Goal: Task Accomplishment & Management: Use online tool/utility

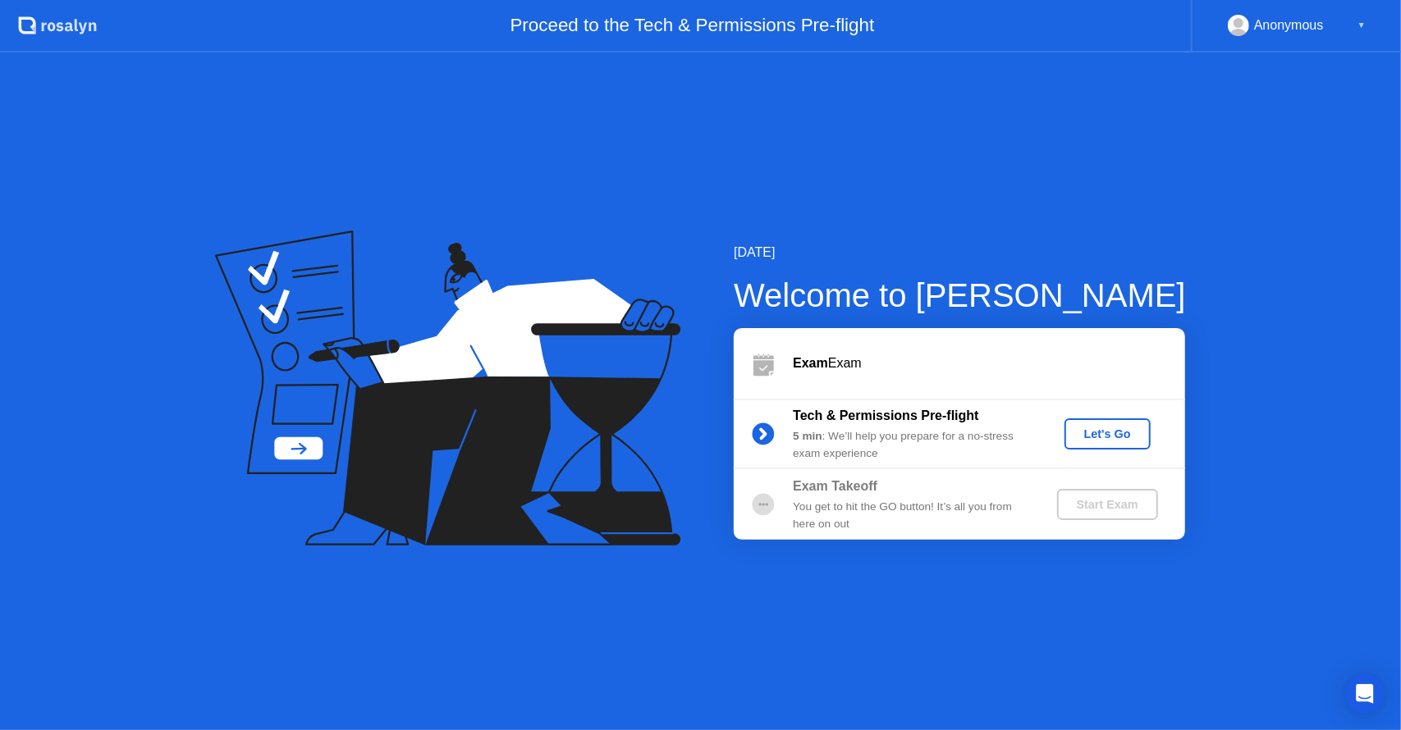
click at [758, 524] on div "Exam Takeoff You get to hit the GO button! It’s all you from here on out Start …" at bounding box center [959, 504] width 451 height 71
click at [762, 426] on circle at bounding box center [764, 434] width 22 height 22
click at [1098, 500] on div "Start Exam" at bounding box center [1108, 504] width 88 height 13
click at [1119, 443] on button "Let's Go" at bounding box center [1107, 434] width 86 height 31
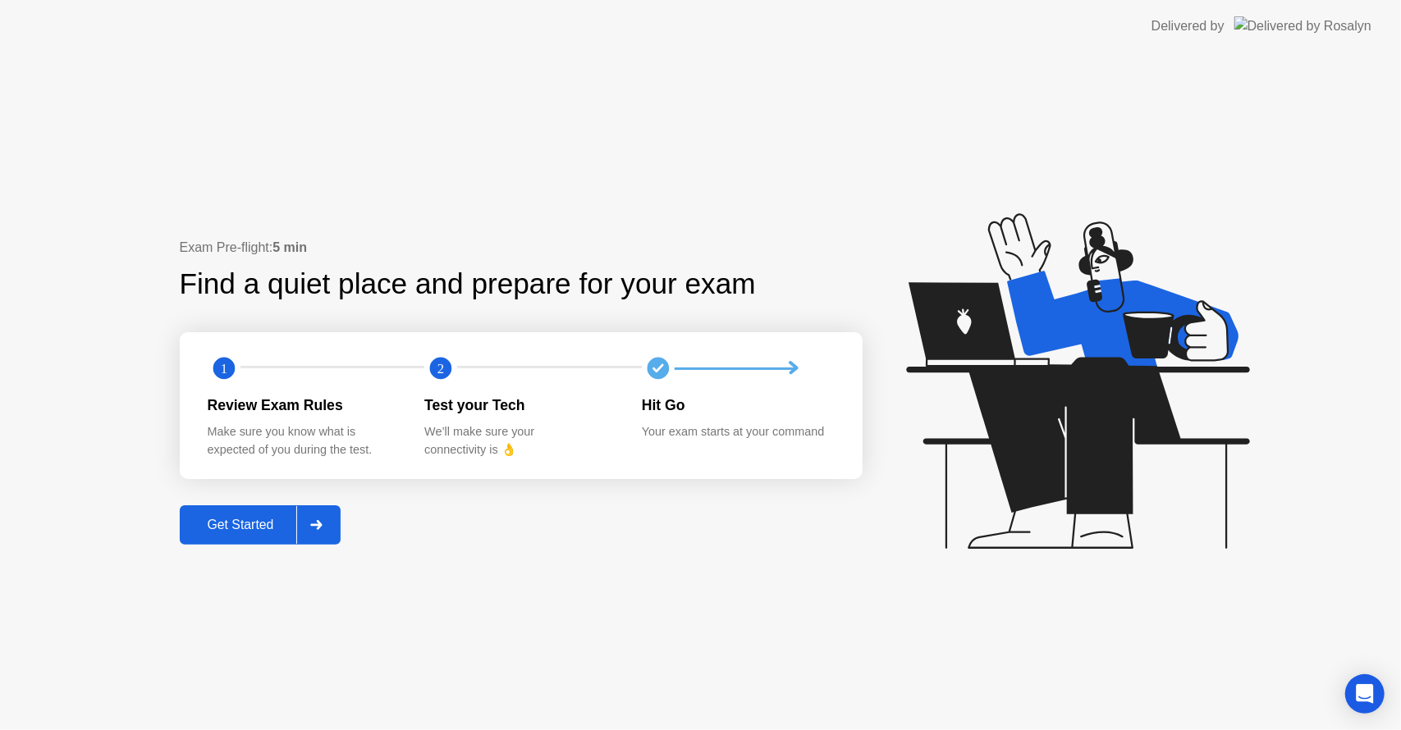
click at [248, 518] on div "Get Started" at bounding box center [241, 525] width 112 height 15
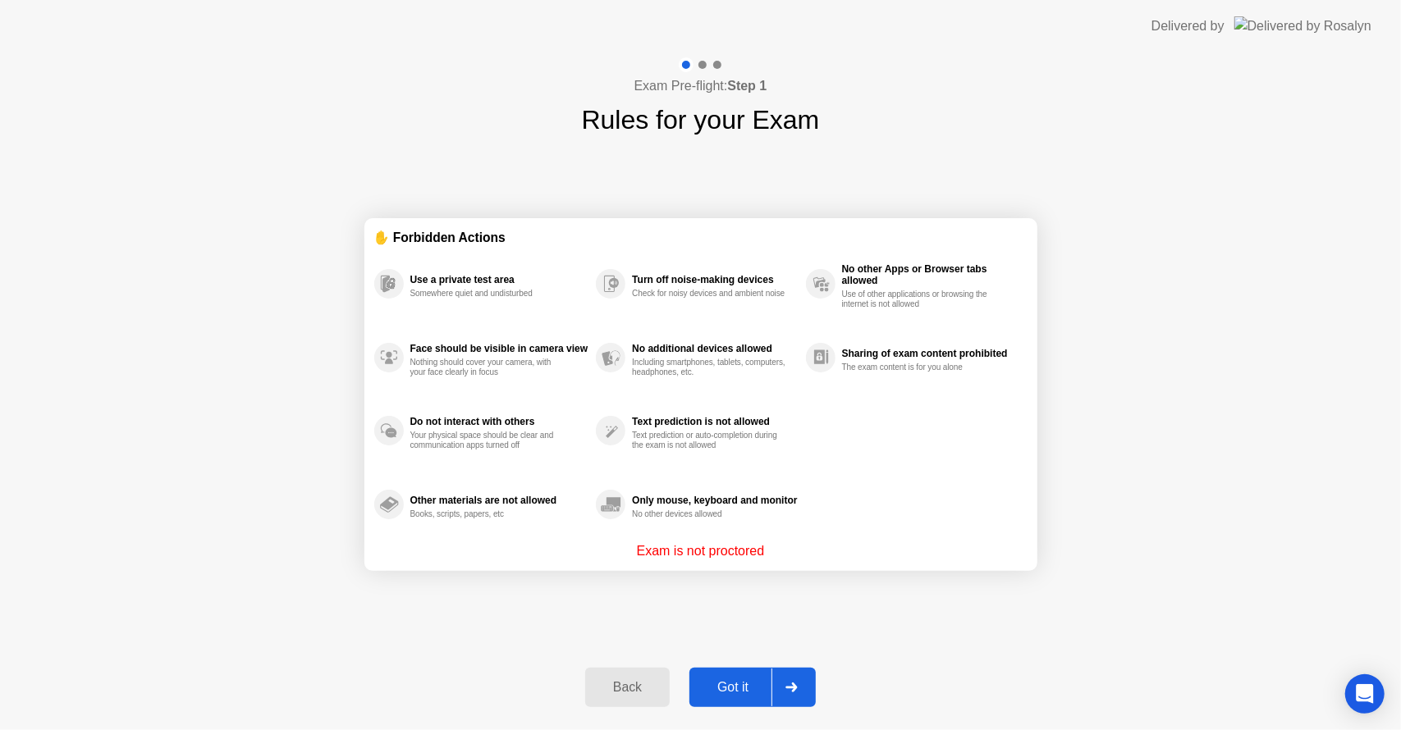
click at [744, 683] on div "Got it" at bounding box center [732, 687] width 77 height 15
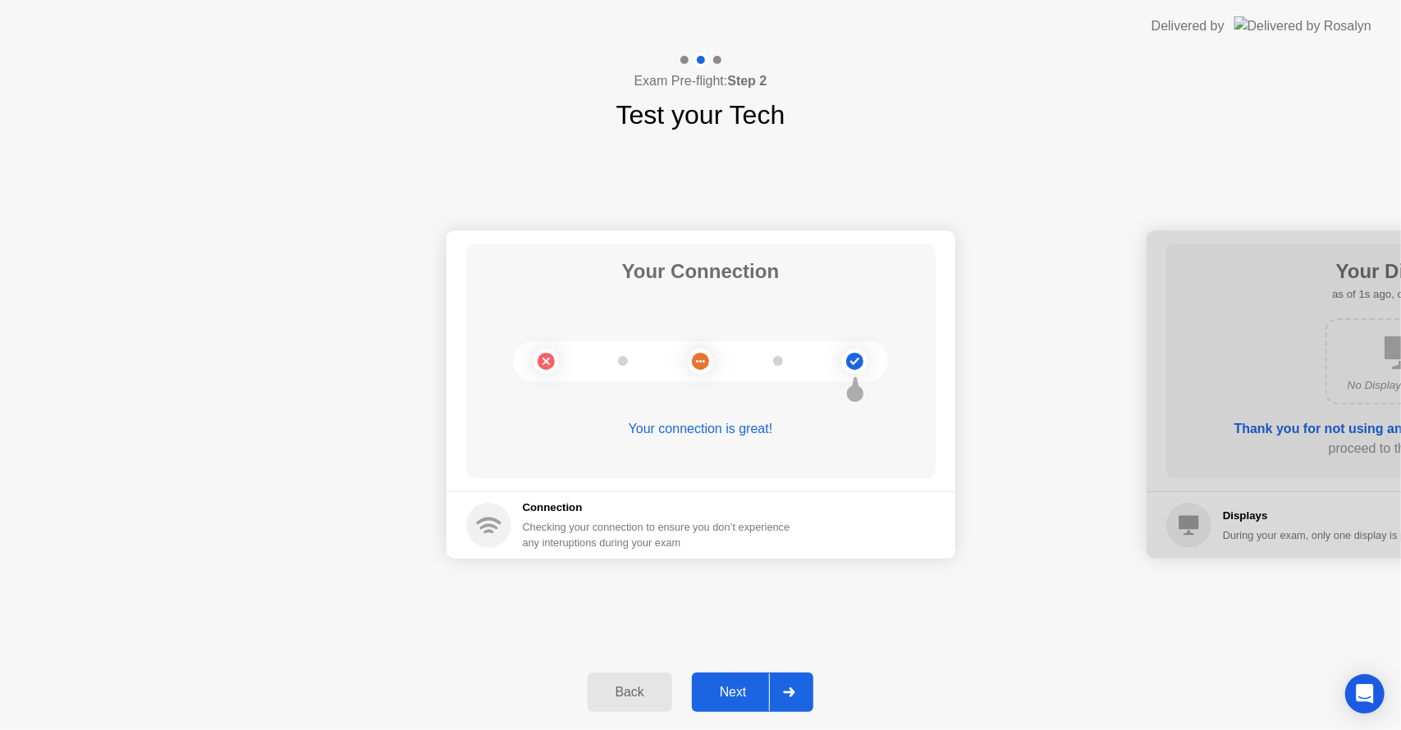
click at [744, 685] on div "Next" at bounding box center [733, 692] width 73 height 15
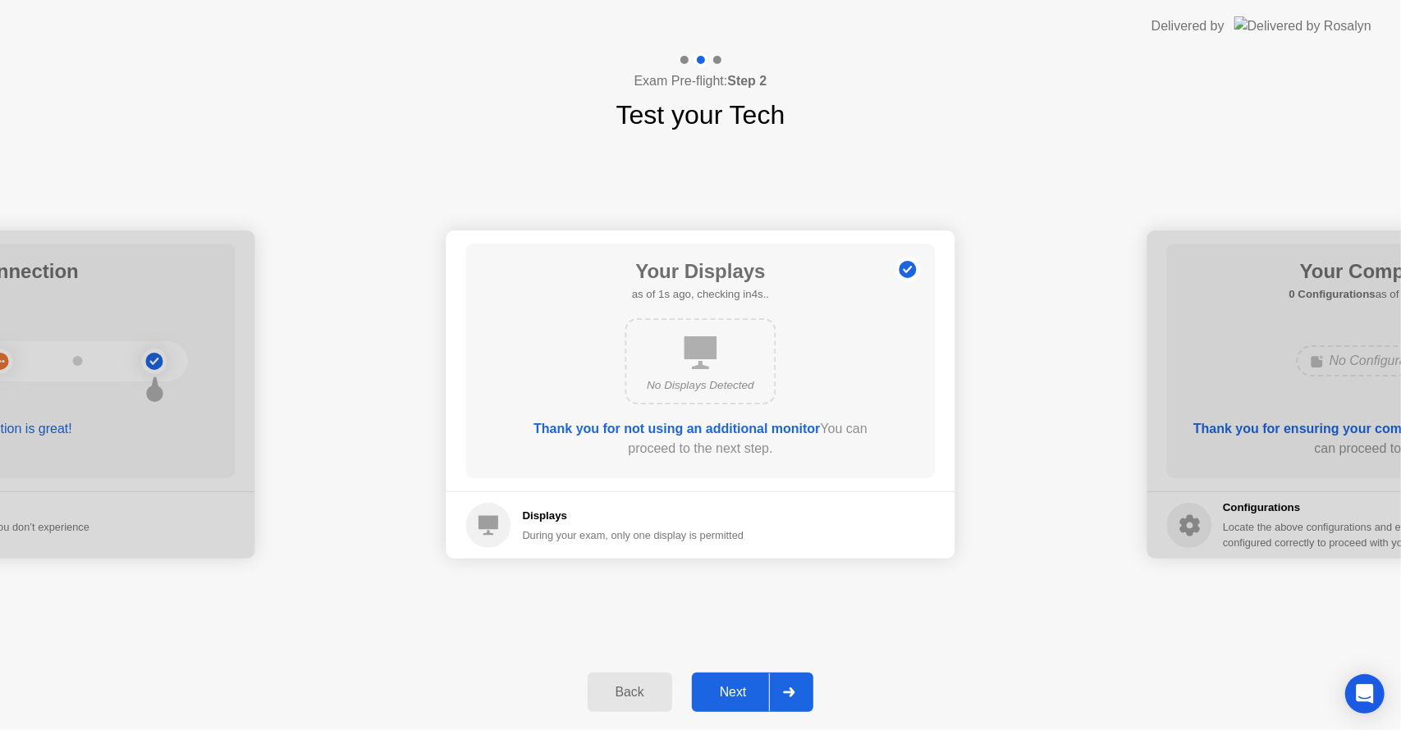
click at [744, 685] on div "Next" at bounding box center [733, 692] width 73 height 15
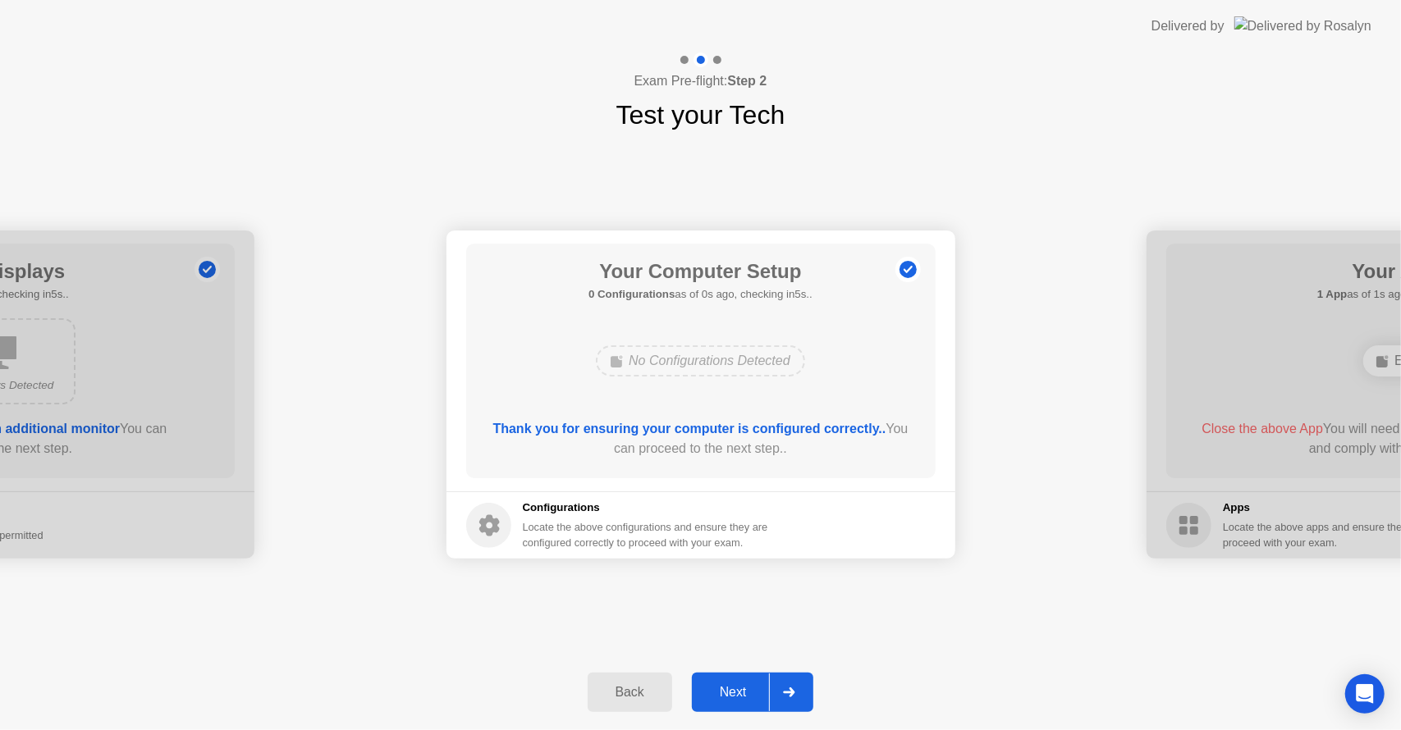
click at [744, 685] on div "Next" at bounding box center [733, 692] width 73 height 15
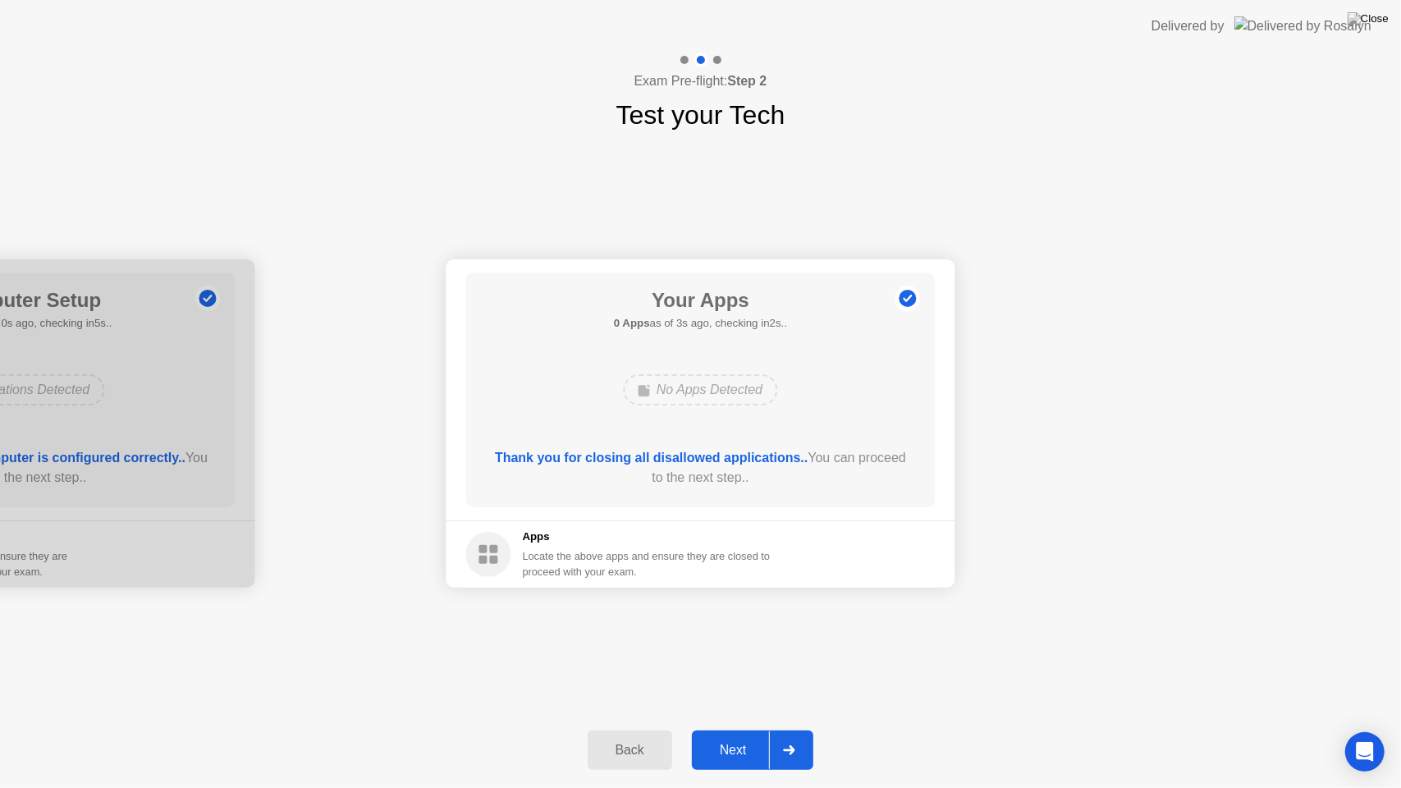
click at [719, 730] on div "Next" at bounding box center [733, 750] width 73 height 15
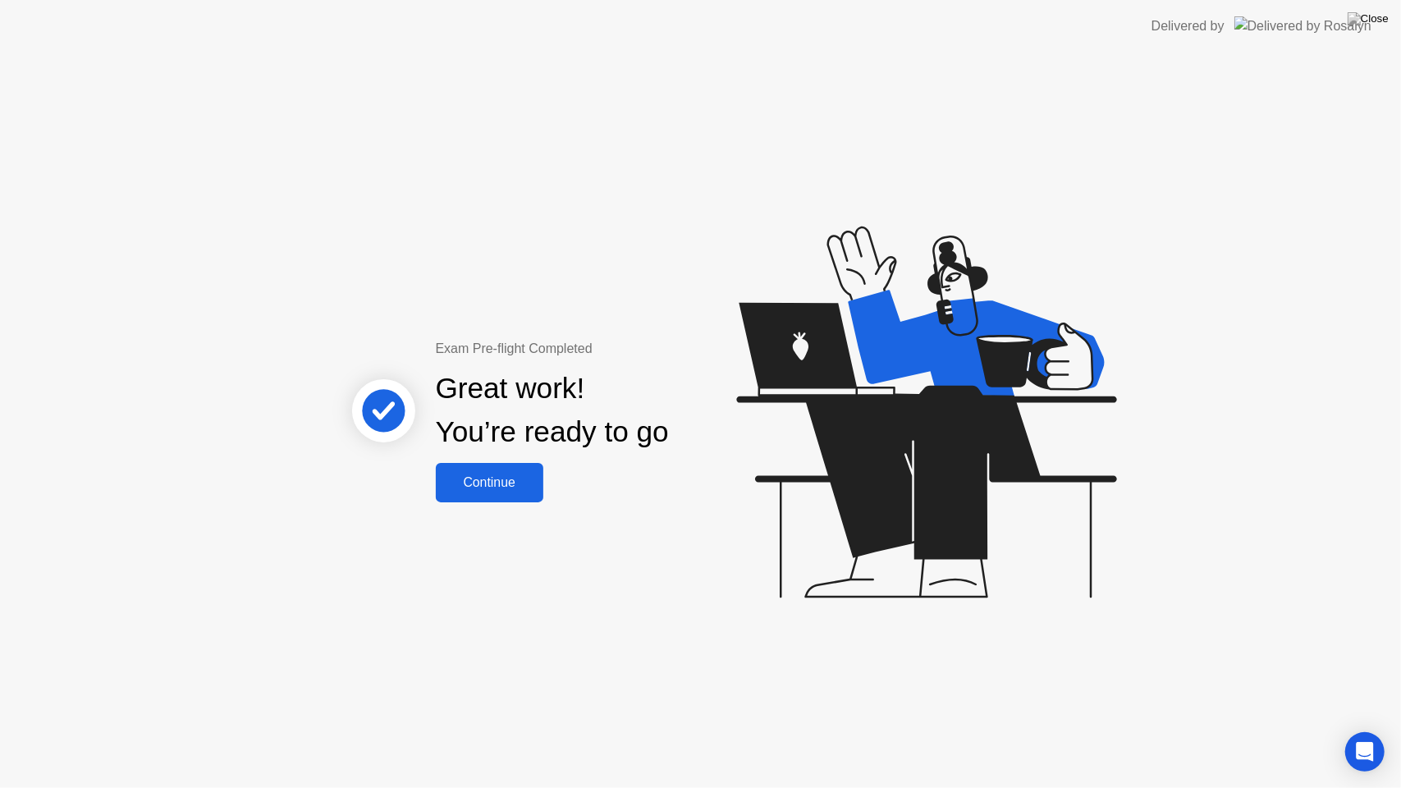
click at [518, 483] on div "Continue" at bounding box center [490, 482] width 98 height 15
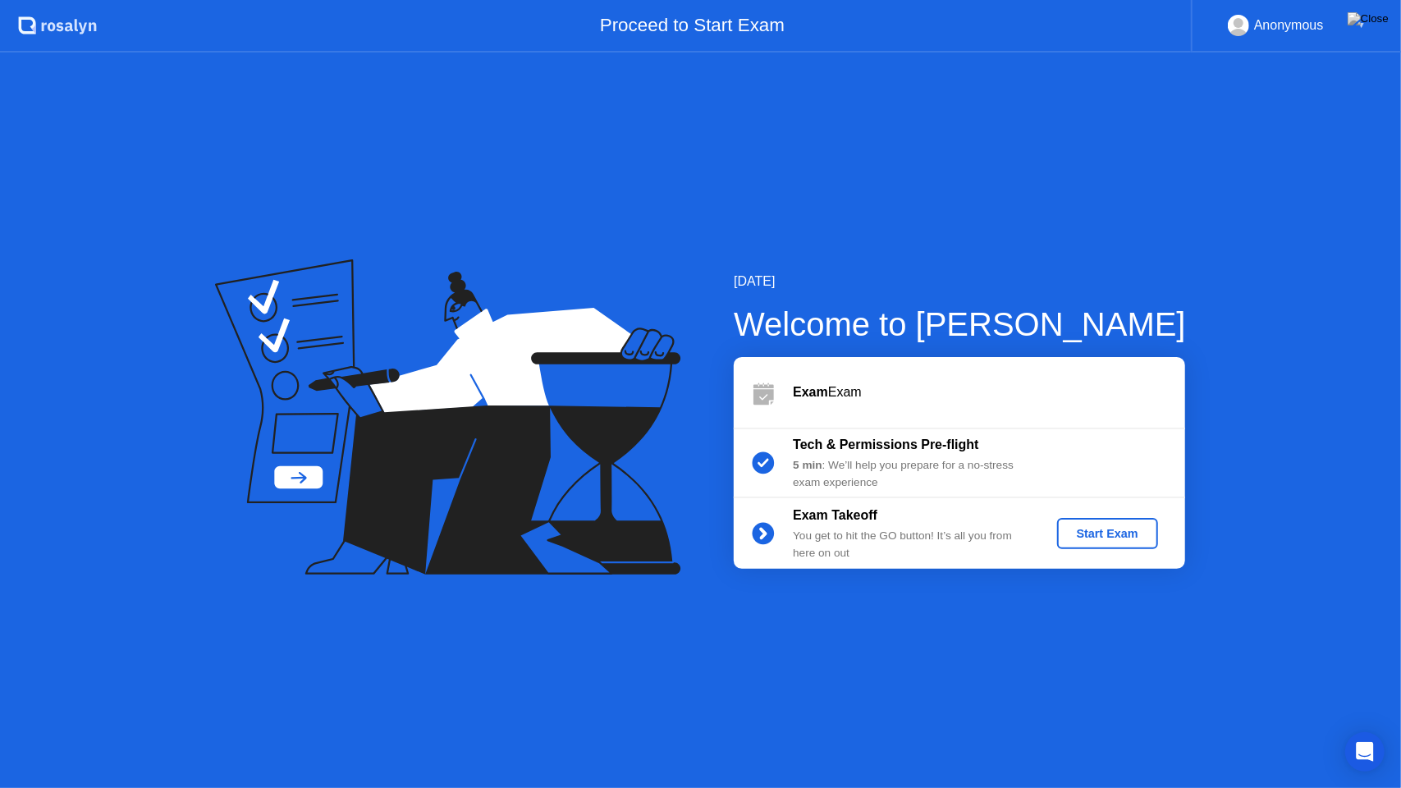
click at [1121, 534] on div "Start Exam" at bounding box center [1108, 533] width 88 height 13
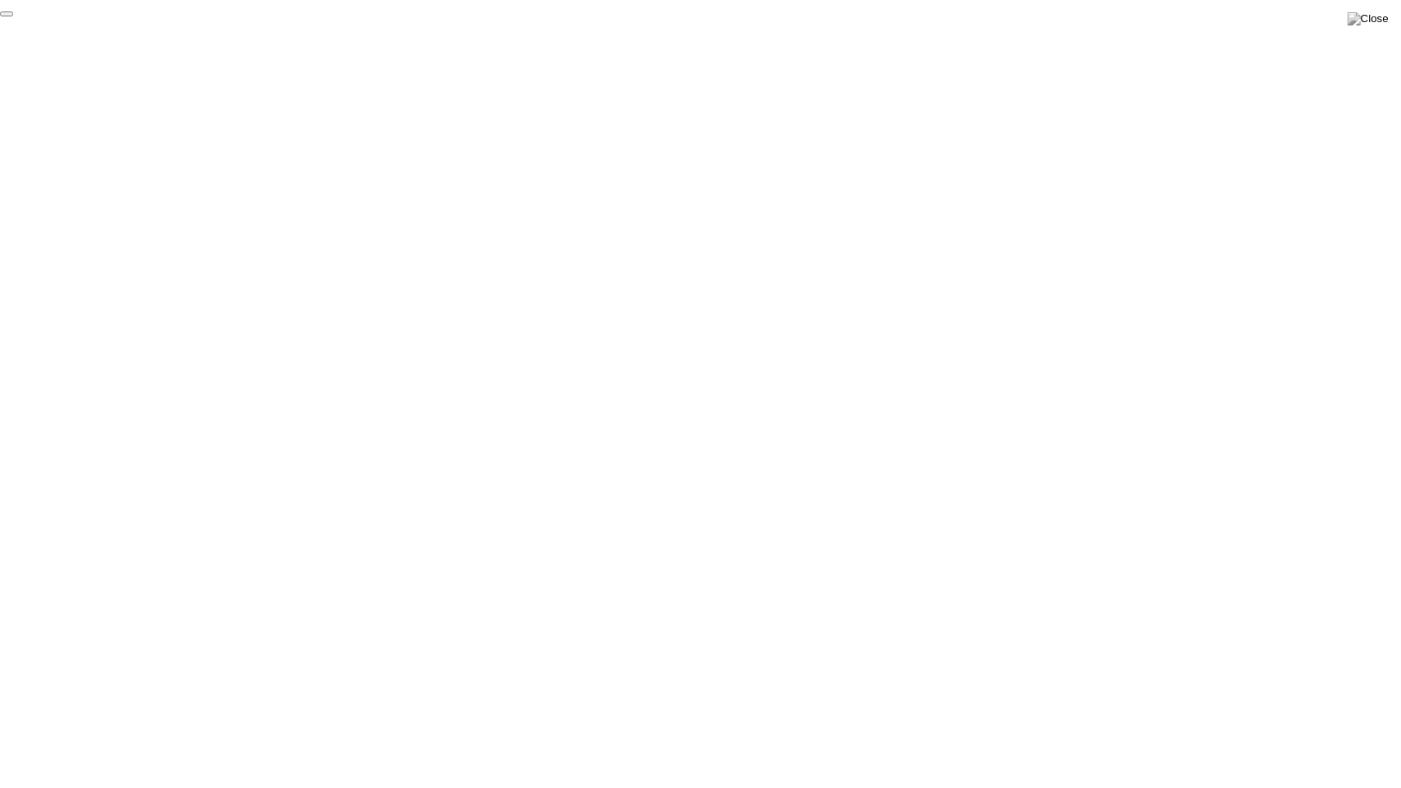
click div "End Proctoring Session"
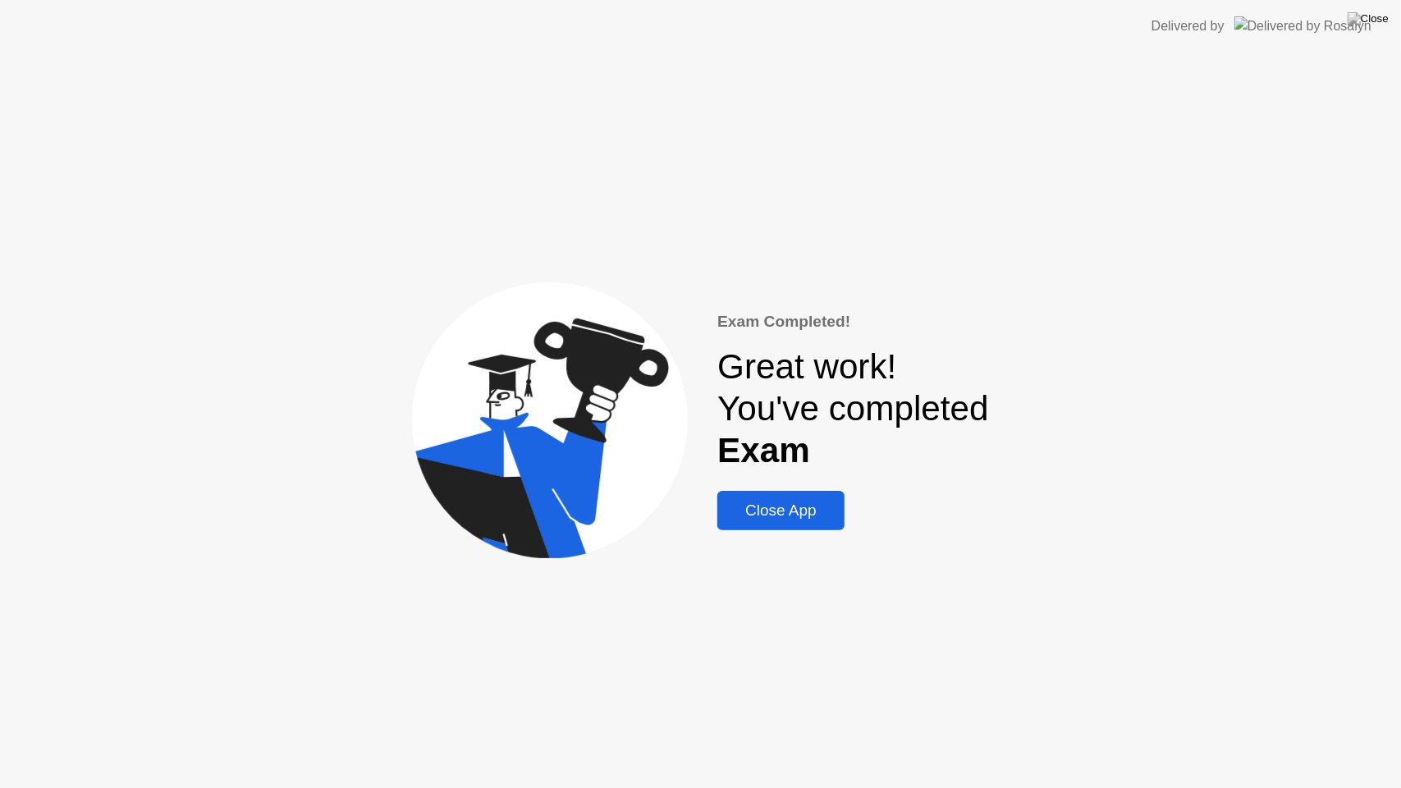
click at [799, 507] on div "Close App" at bounding box center [780, 510] width 117 height 18
